Goal: Information Seeking & Learning: Learn about a topic

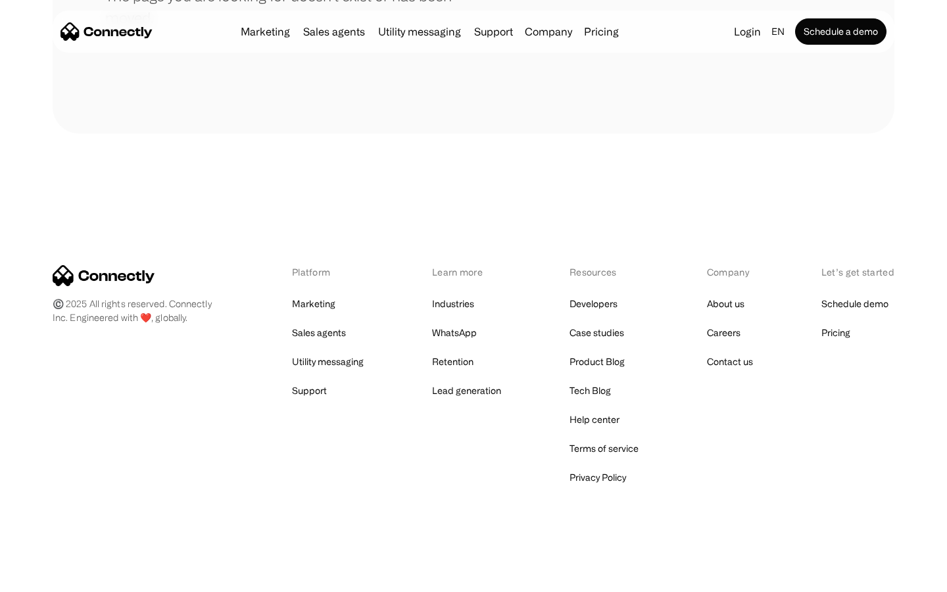
scroll to position [240, 0]
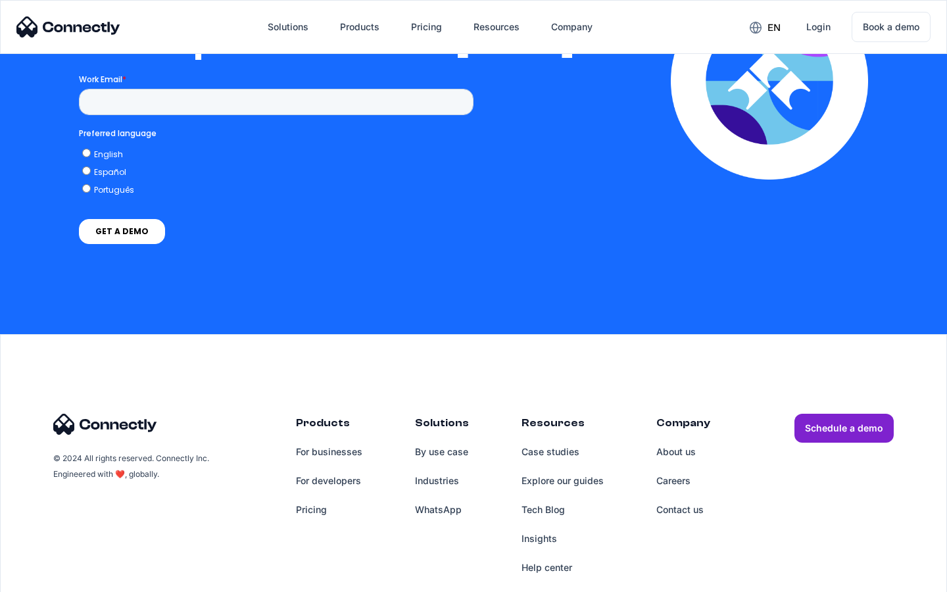
scroll to position [2875, 0]
